Goal: Find specific page/section: Find specific page/section

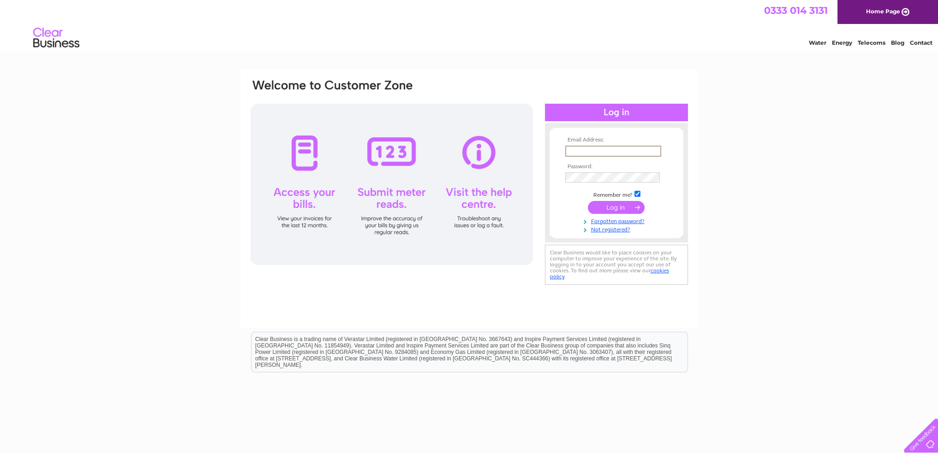
click at [576, 149] on input "text" at bounding box center [613, 151] width 96 height 11
type input "[PERSON_NAME][EMAIL_ADDRESS][PERSON_NAME][DOMAIN_NAME]"
click at [609, 207] on input "submit" at bounding box center [616, 207] width 57 height 13
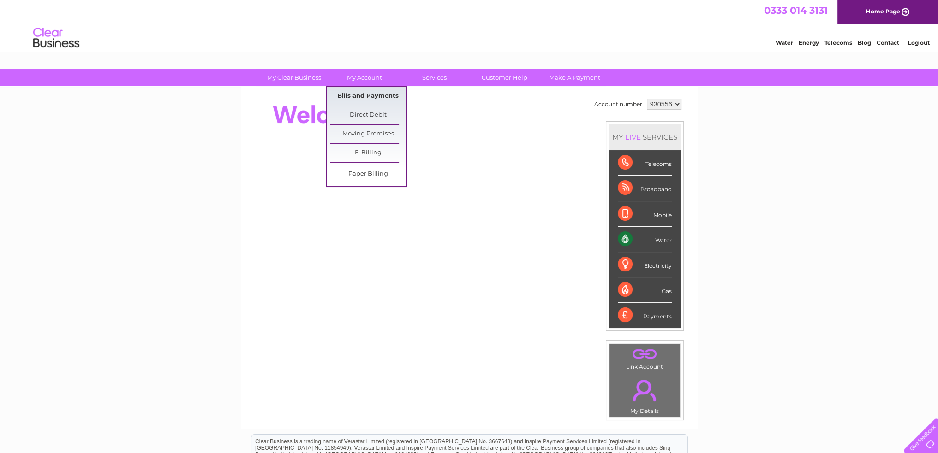
click at [367, 96] on link "Bills and Payments" at bounding box center [368, 96] width 76 height 18
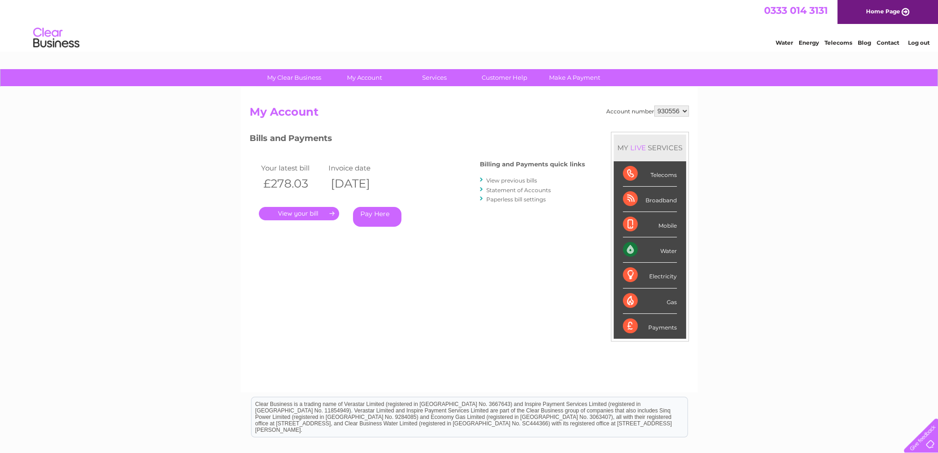
click at [297, 215] on link "." at bounding box center [299, 213] width 80 height 13
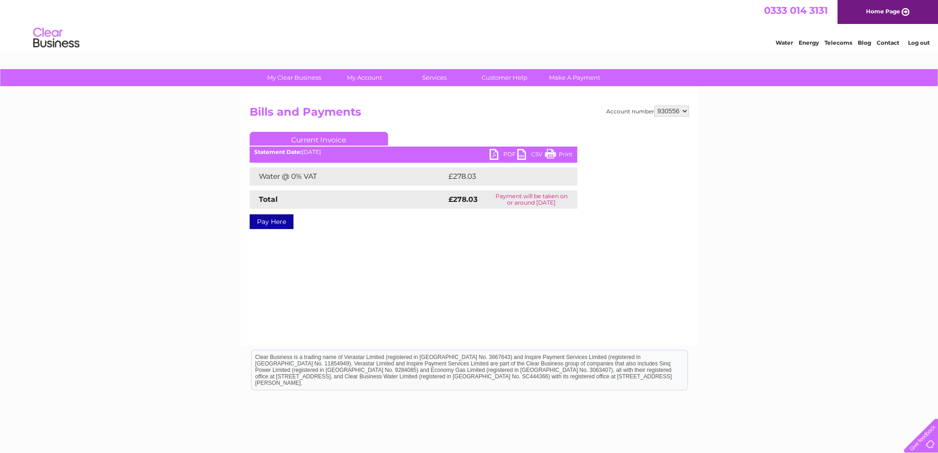
click at [493, 155] on link "PDF" at bounding box center [503, 155] width 28 height 13
